Goal: Complete application form

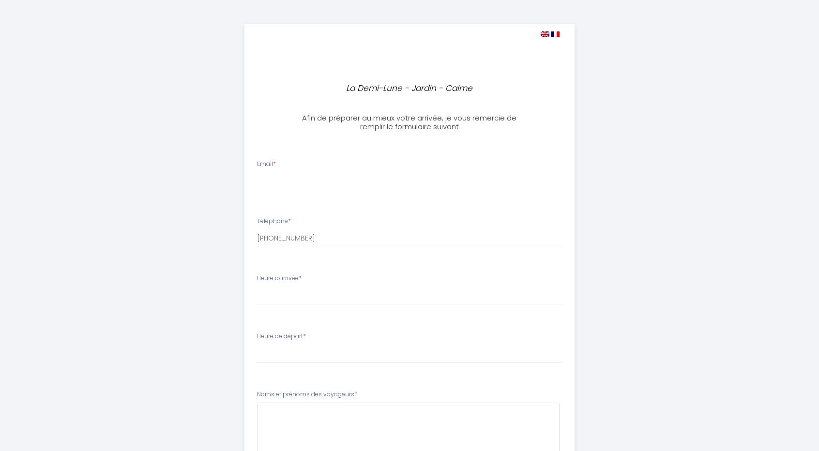
select select
click at [316, 173] on input "Email *" at bounding box center [410, 180] width 306 height 17
type input "[PERSON_NAME][EMAIL_ADDRESS][DOMAIN_NAME]"
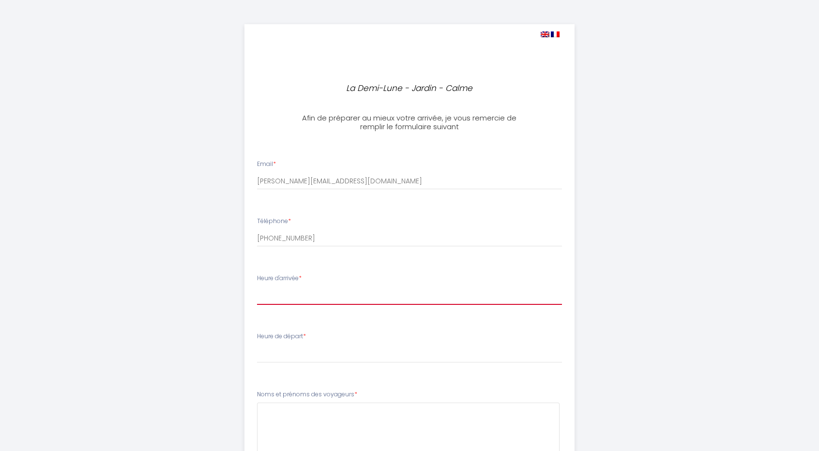
click at [302, 303] on select "17:00 17:30 18:00 18:30 19:00 19:30 20:00 20:30 21:00 21:30 22:00 22:30 23:00 2…" at bounding box center [410, 296] width 306 height 18
select select "20:00"
click at [257, 287] on select "17:00 17:30 18:00 18:30 19:00 19:30 20:00 20:30 21:00 21:30 22:00 22:30 23:00 2…" at bounding box center [410, 296] width 306 height 18
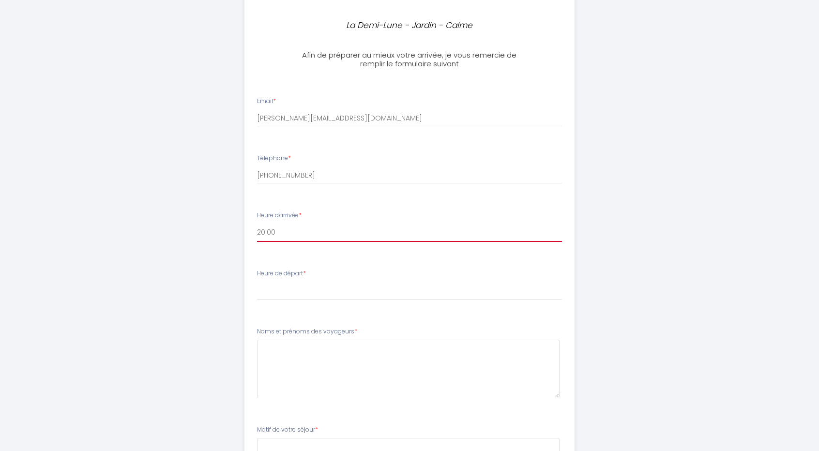
scroll to position [64, 0]
click at [317, 293] on select "00:00 00:30 01:00 01:30 02:00 02:30 03:00 03:30 04:00 04:30 05:00 05:30 06:00 0…" at bounding box center [410, 290] width 306 height 18
select select "09:30"
click at [257, 281] on select "00:00 00:30 01:00 01:30 02:00 02:30 03:00 03:30 04:00 04:30 05:00 05:30 06:00 0…" at bounding box center [410, 290] width 306 height 18
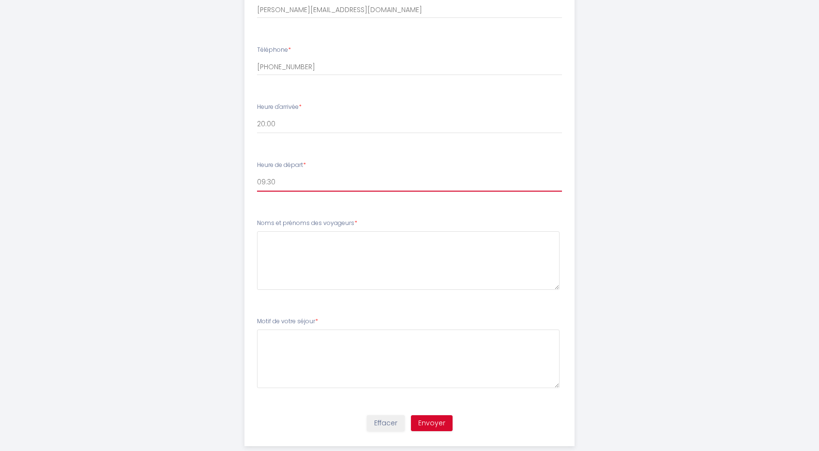
scroll to position [173, 0]
click at [303, 260] on voyageurs4 at bounding box center [408, 259] width 303 height 59
type voyageurs4 "[PERSON_NAME]"
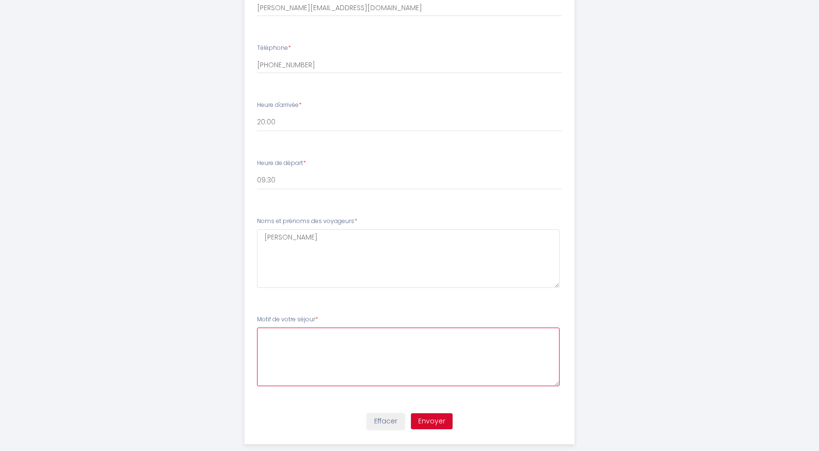
click at [310, 335] on séjour5 at bounding box center [408, 357] width 303 height 59
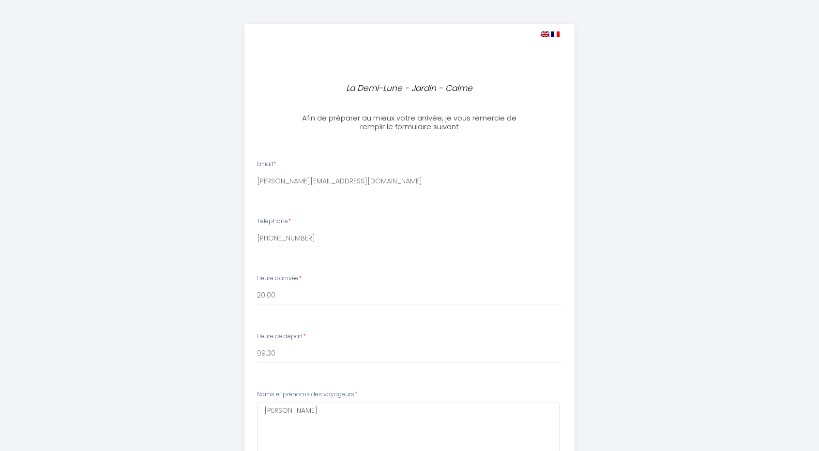
scroll to position [189, 0]
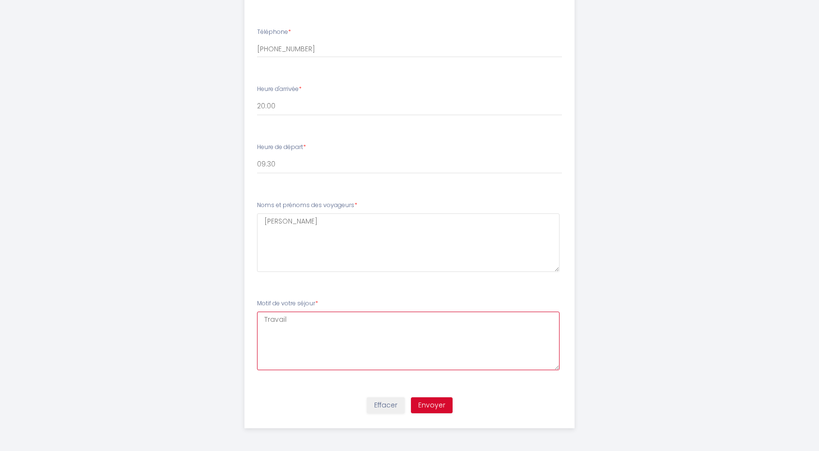
type séjour5 "Travail"
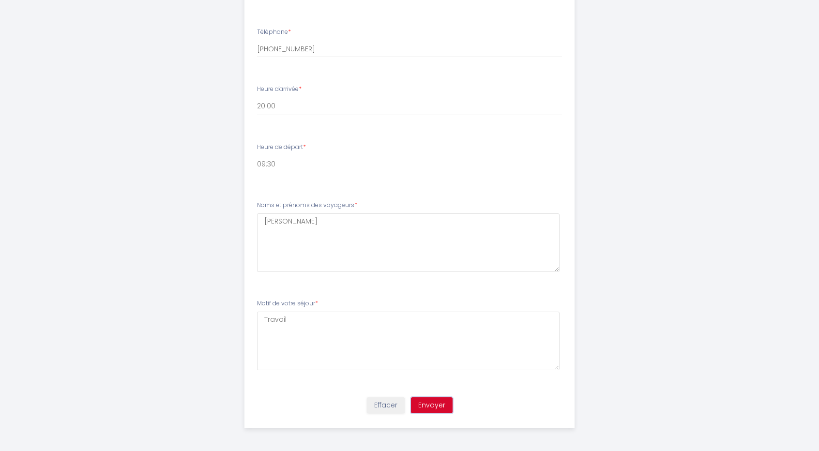
click at [432, 403] on button "Envoyer" at bounding box center [432, 406] width 42 height 16
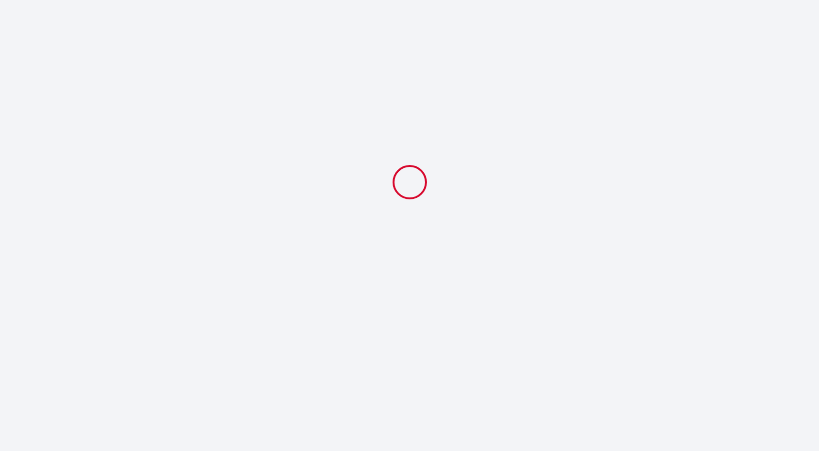
scroll to position [0, 0]
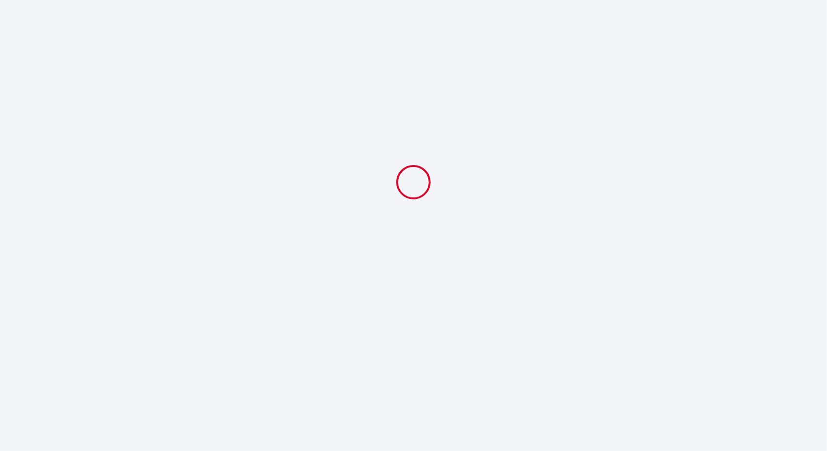
select select "20:00"
select select "09:30"
